Goal: Transaction & Acquisition: Purchase product/service

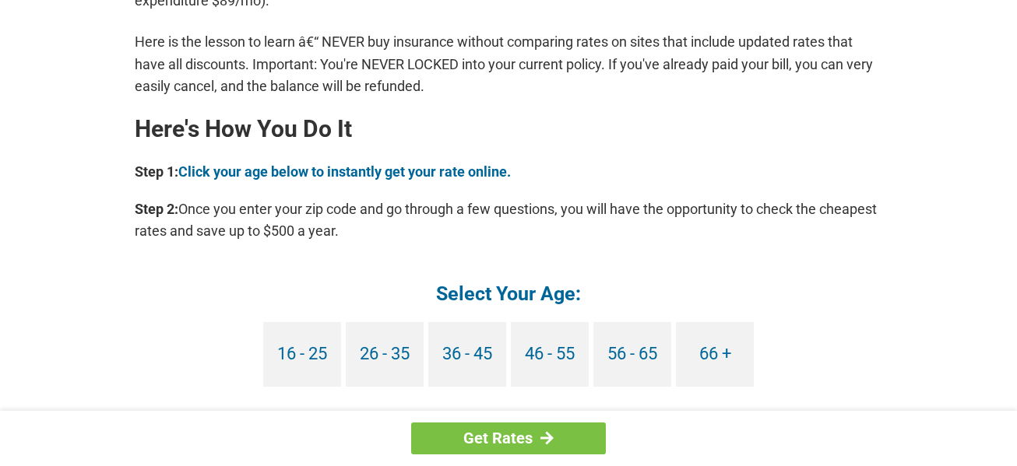
scroll to position [1346, 0]
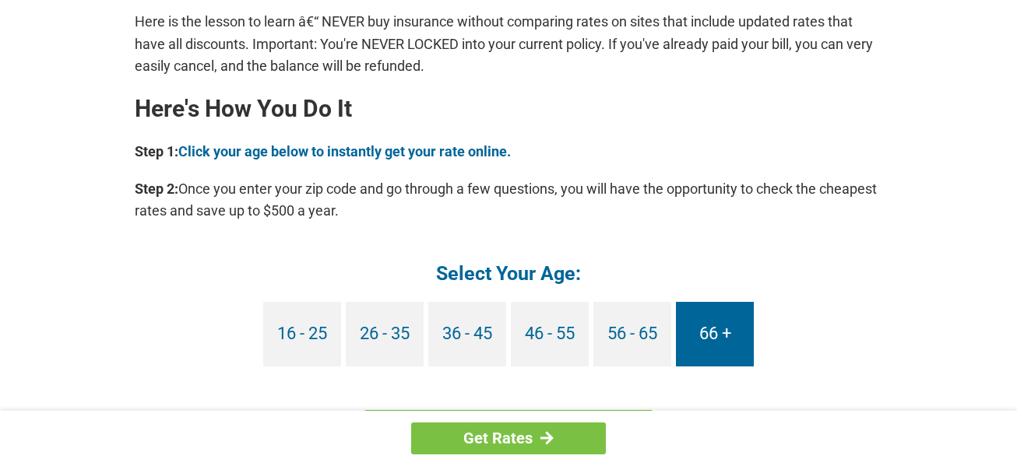
click at [712, 331] on link "66 +" at bounding box center [715, 334] width 78 height 65
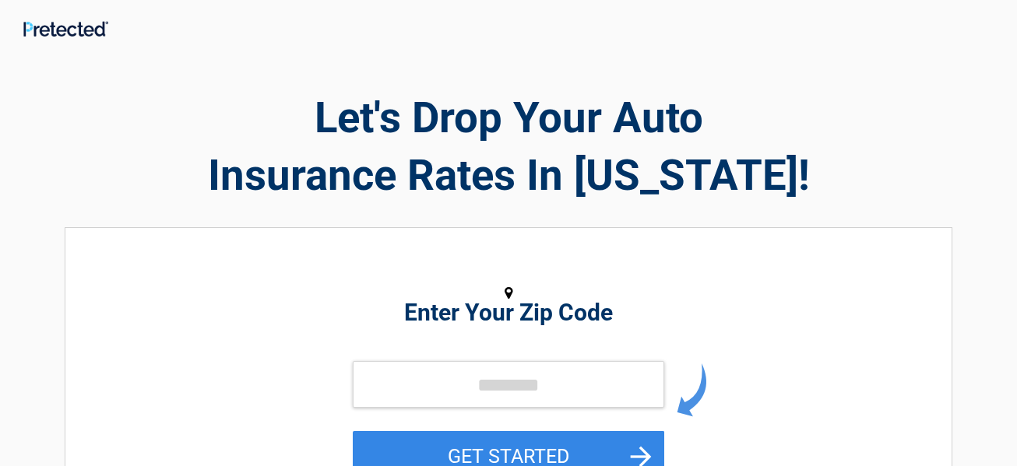
click at [714, 332] on div "Enter Your Zip Code GET STARTED" at bounding box center [508, 388] width 715 height 289
drag, startPoint x: 541, startPoint y: 381, endPoint x: 452, endPoint y: 381, distance: 89.5
click at [452, 381] on input "tel" at bounding box center [508, 384] width 311 height 47
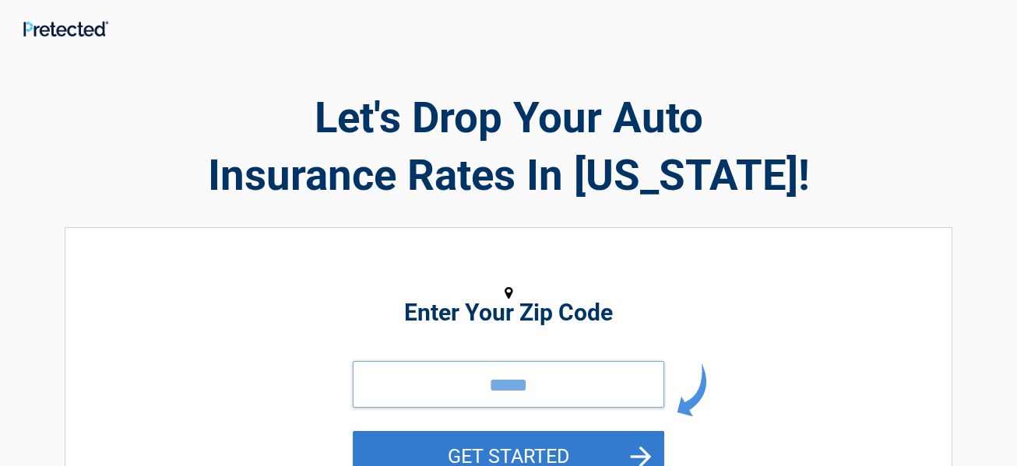
type input "*****"
click at [546, 455] on button "GET STARTED" at bounding box center [508, 456] width 311 height 51
